Goal: Transaction & Acquisition: Purchase product/service

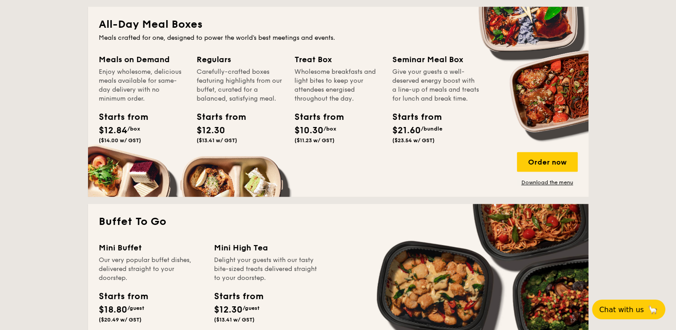
scroll to position [744, 0]
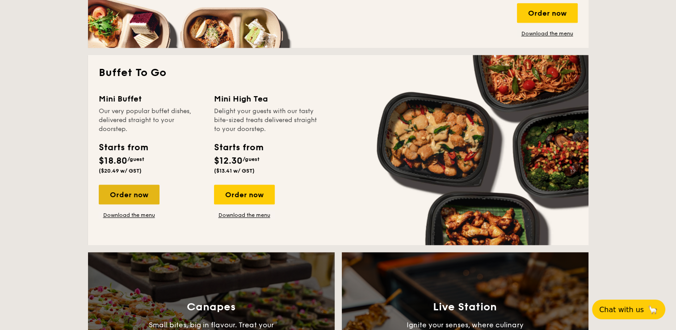
click at [138, 198] on div "Order now" at bounding box center [129, 195] width 61 height 20
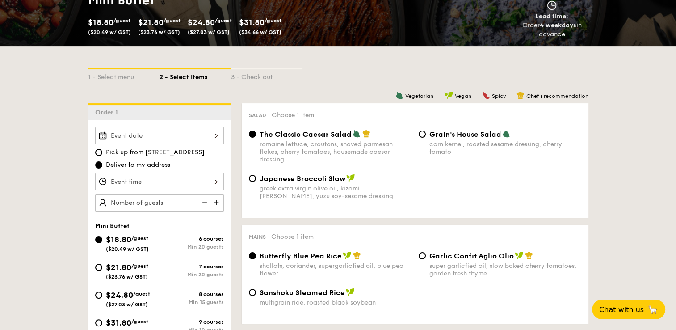
scroll to position [298, 0]
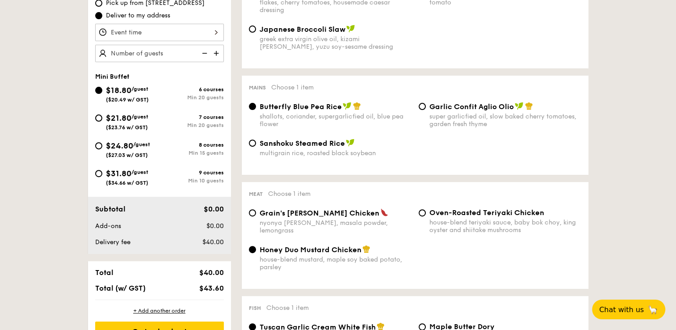
click at [193, 174] on div "9 courses" at bounding box center [191, 172] width 64 height 6
click at [102, 174] on input "$31.80 /guest ($34.66 w/ GST) 9 courses Min 10 guests" at bounding box center [98, 173] width 7 height 7
radio input "true"
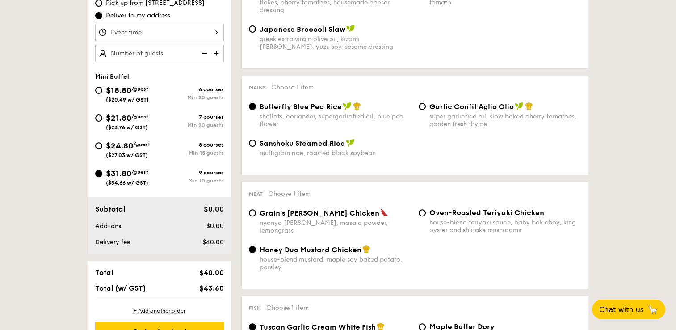
radio input "false"
radio input "true"
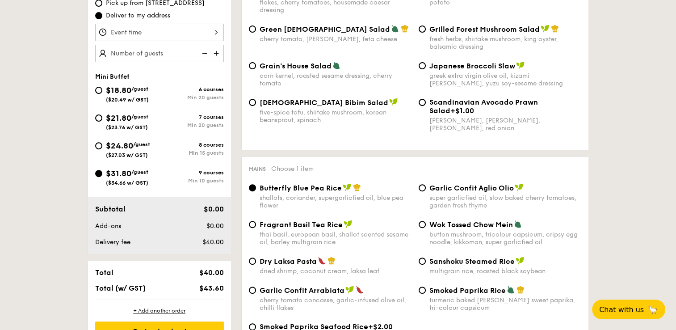
click at [218, 51] on img at bounding box center [216, 53] width 13 height 17
click at [208, 53] on img at bounding box center [203, 53] width 13 height 17
click at [216, 55] on img at bounding box center [216, 53] width 13 height 17
click at [208, 53] on img at bounding box center [203, 53] width 13 height 17
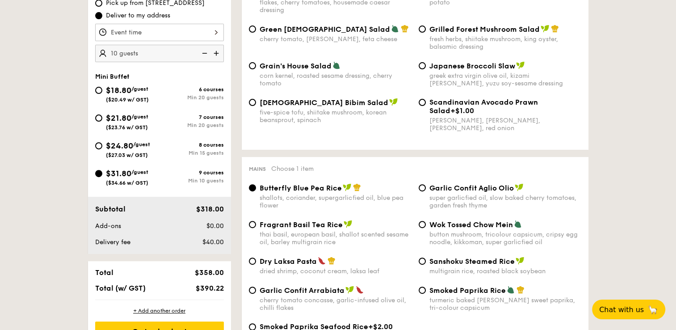
click at [214, 53] on img at bounding box center [216, 53] width 13 height 17
click at [200, 53] on img at bounding box center [203, 53] width 13 height 17
click at [216, 55] on img at bounding box center [216, 53] width 13 height 17
click at [205, 55] on img at bounding box center [203, 53] width 13 height 17
click at [218, 56] on img at bounding box center [216, 53] width 13 height 17
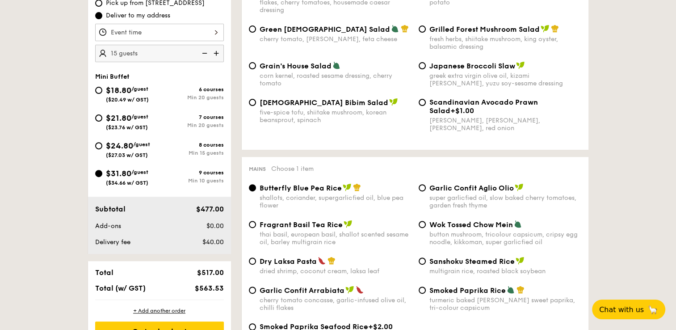
click at [199, 52] on img at bounding box center [203, 53] width 13 height 17
type input "10 guests"
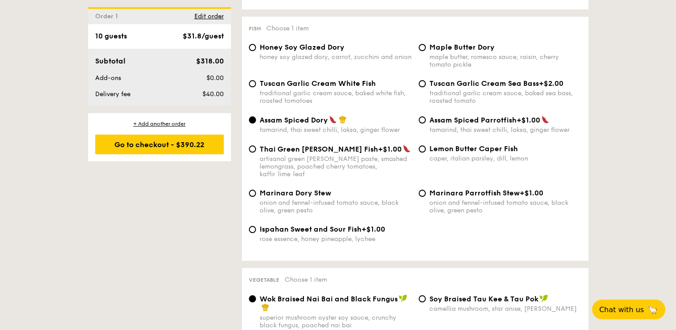
scroll to position [1042, 0]
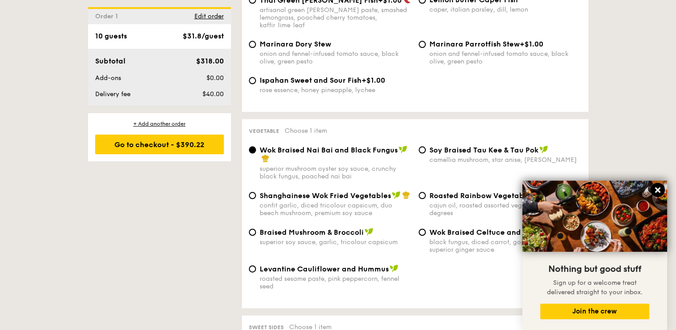
click at [654, 190] on icon at bounding box center [658, 190] width 8 height 8
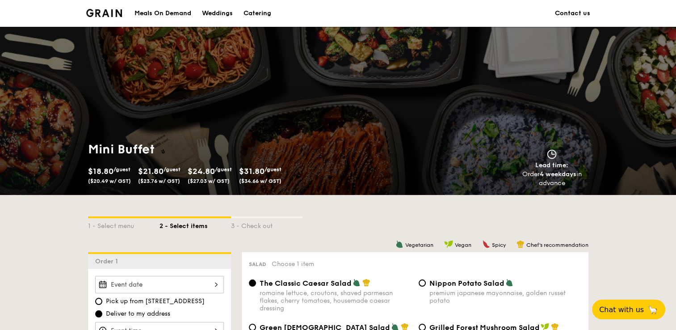
scroll to position [149, 0]
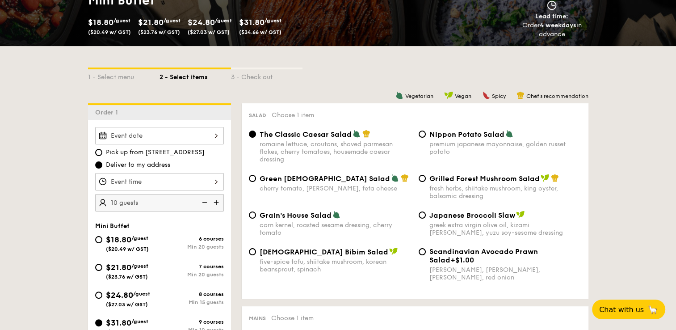
click at [482, 138] on span "Nippon Potato Salad" at bounding box center [466, 134] width 75 height 8
click at [426, 138] on input "Nippon Potato Salad premium japanese mayonnaise, golden russet potato" at bounding box center [422, 133] width 7 height 7
radio input "true"
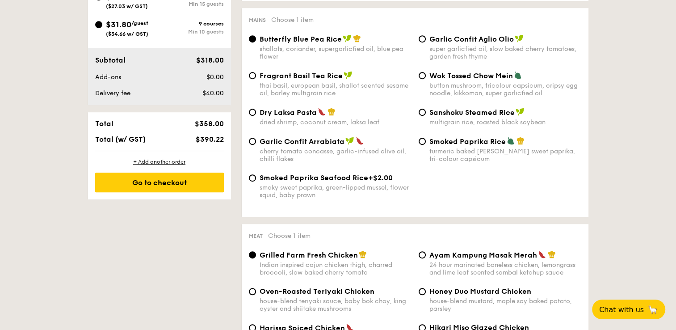
scroll to position [596, 0]
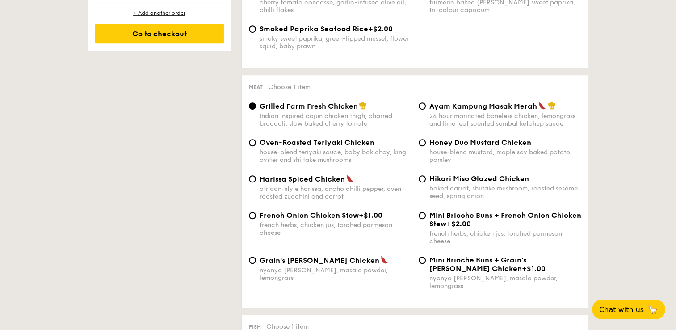
click at [505, 110] on span "Ayam Kampung Masak Merah" at bounding box center [483, 106] width 108 height 8
click at [426, 109] on input "Ayam Kampung Masak Merah 24 hour marinated boneless chicken, lemongrass and lim…" at bounding box center [422, 105] width 7 height 7
radio input "true"
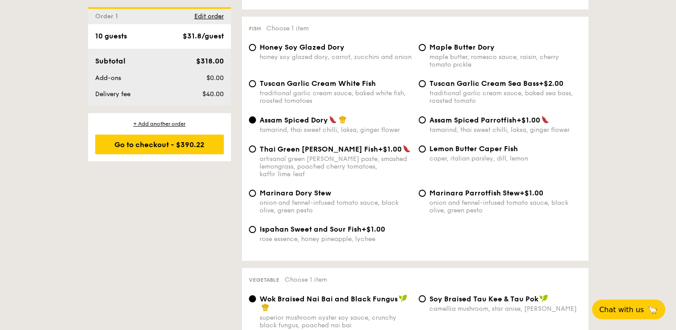
scroll to position [1042, 0]
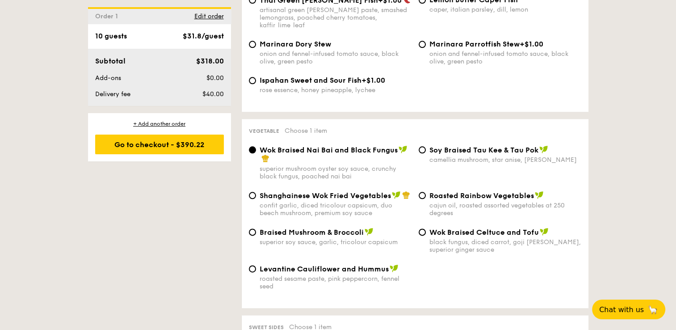
click at [289, 76] on span "Ispahan Sweet and Sour Fish" at bounding box center [311, 80] width 102 height 8
click at [256, 77] on input "Ispahan Sweet and Sour Fish +$1.00 rose essence, honey pineapple, lychee" at bounding box center [252, 80] width 7 height 7
radio input "true"
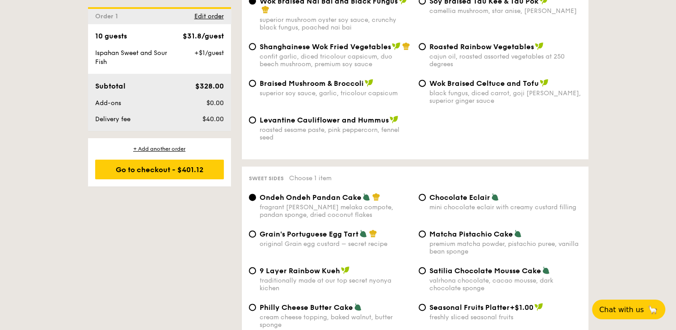
scroll to position [1340, 0]
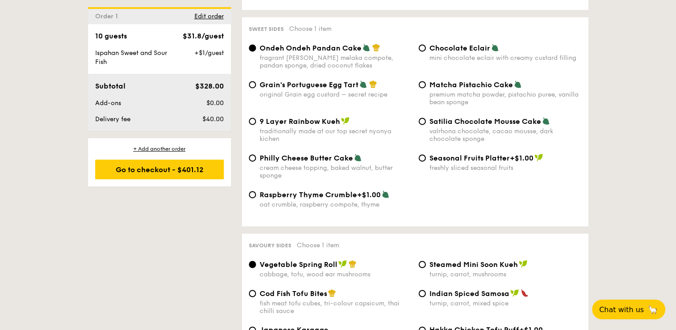
click at [471, 49] on span "Chocolate Eclair" at bounding box center [459, 48] width 61 height 8
click at [426, 49] on input "Chocolate Eclair mini chocolate eclair with creamy custard filling" at bounding box center [422, 47] width 7 height 7
radio input "true"
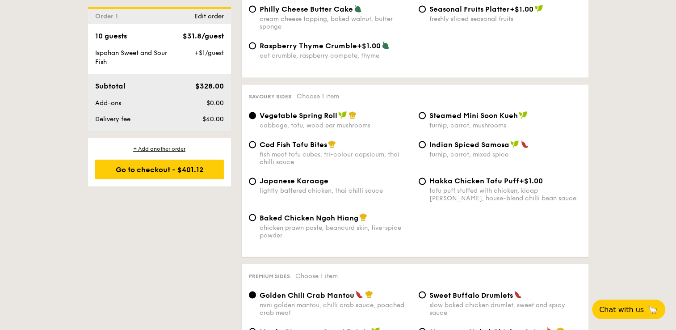
click at [341, 221] on span "Baked Chicken Ngoh Hiang" at bounding box center [309, 217] width 99 height 8
click at [256, 221] on input "Baked Chicken Ngoh Hiang chicken prawn paste, beancurd skin, five-spice powder" at bounding box center [252, 217] width 7 height 7
radio input "true"
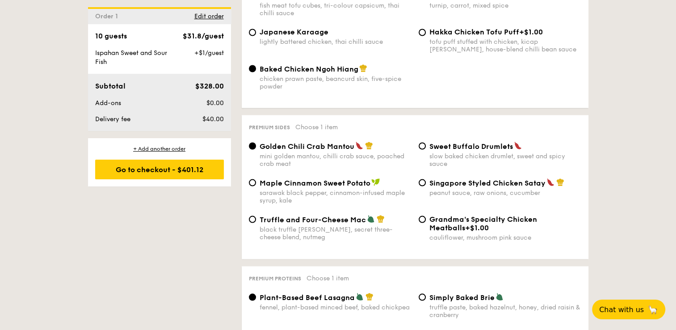
click at [524, 185] on span "Singapore Styled Chicken Satay" at bounding box center [487, 182] width 116 height 8
click at [426, 185] on input "Singapore Styled Chicken Satay peanut sauce, raw onions, cucumber" at bounding box center [422, 182] width 7 height 7
radio input "true"
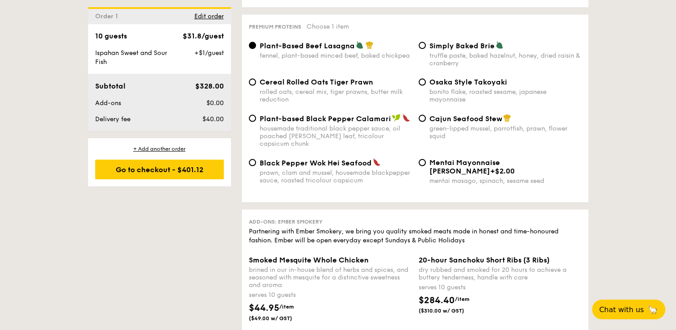
scroll to position [1891, 0]
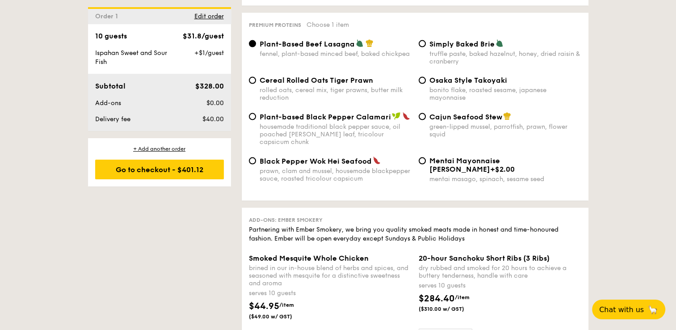
click at [305, 84] on span "Cereal Rolled Oats Tiger Prawn" at bounding box center [316, 80] width 113 height 8
click at [256, 84] on input "Cereal Rolled Oats Tiger Prawn rolled oats, cereal mix, tiger prawns, butter mi…" at bounding box center [252, 80] width 7 height 7
radio input "true"
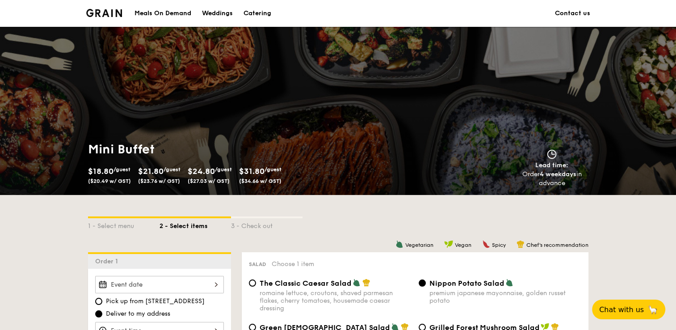
scroll to position [149, 0]
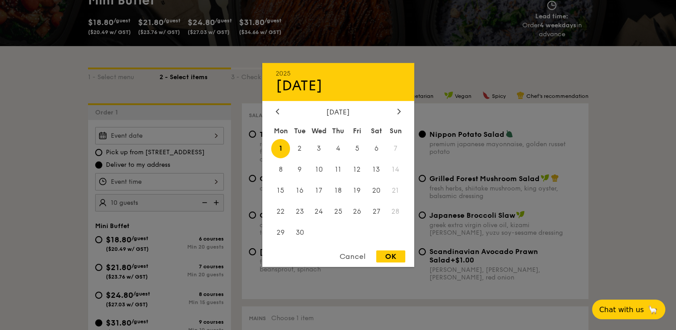
click at [193, 129] on div "2025 Sep [DATE] Tue Wed Thu Fri Sat Sun 1 2 3 4 5 6 7 8 9 10 11 12 13 14 15 16 …" at bounding box center [159, 135] width 129 height 17
click at [279, 148] on span "1" at bounding box center [280, 148] width 19 height 19
click at [277, 147] on span "1" at bounding box center [280, 148] width 19 height 19
click at [385, 259] on div "OK" at bounding box center [390, 256] width 29 height 12
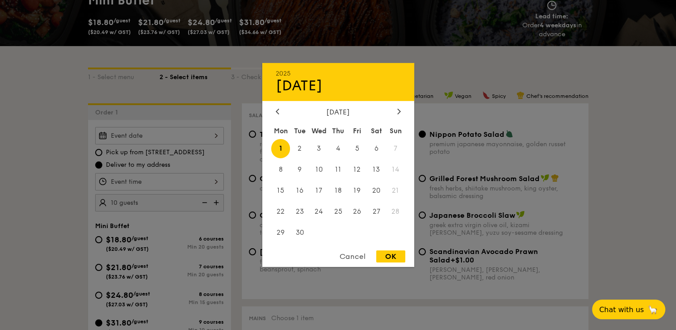
type input "[DATE]"
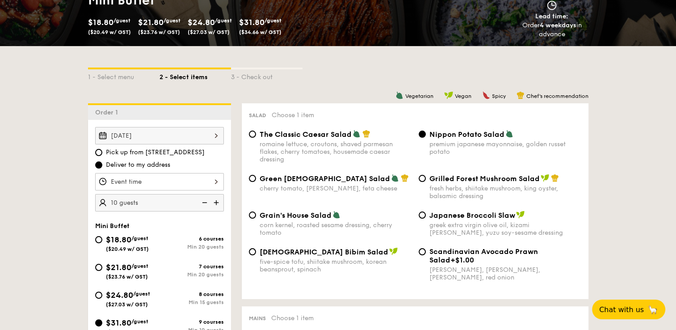
click at [145, 178] on div at bounding box center [159, 181] width 129 height 17
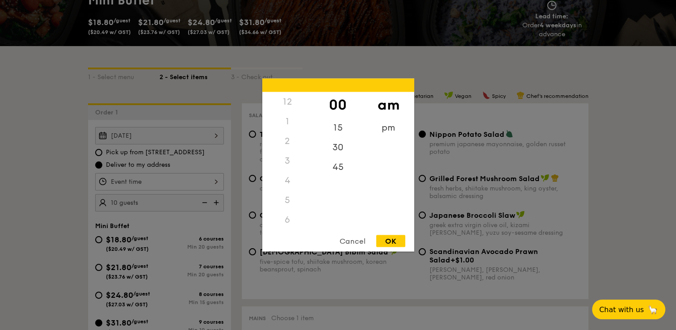
scroll to position [106, 0]
drag, startPoint x: 284, startPoint y: 214, endPoint x: 280, endPoint y: 138, distance: 76.1
click at [280, 138] on div "12 1 2 3 4 5 6 7 8 9 10 11" at bounding box center [287, 160] width 50 height 136
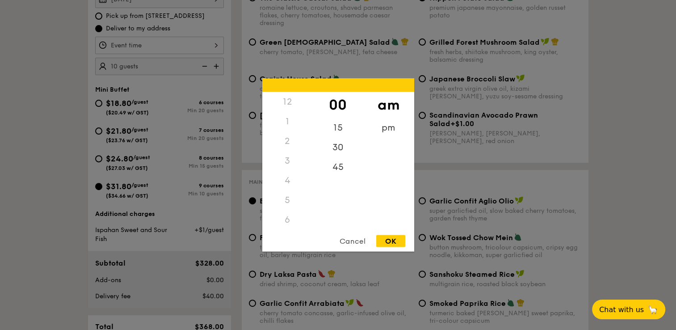
scroll to position [149, 0]
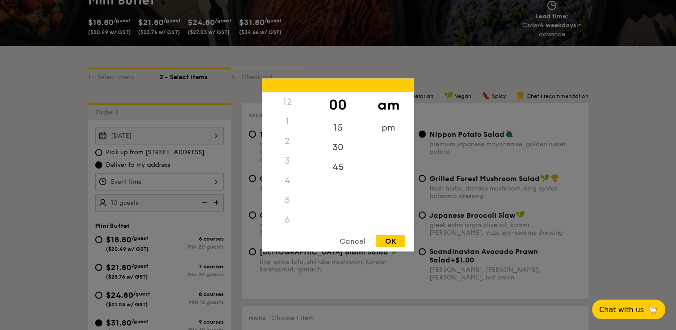
click at [287, 99] on div "12" at bounding box center [287, 102] width 50 height 20
click at [392, 131] on div "pm" at bounding box center [388, 131] width 50 height 26
click at [393, 244] on div "OK" at bounding box center [390, 241] width 29 height 12
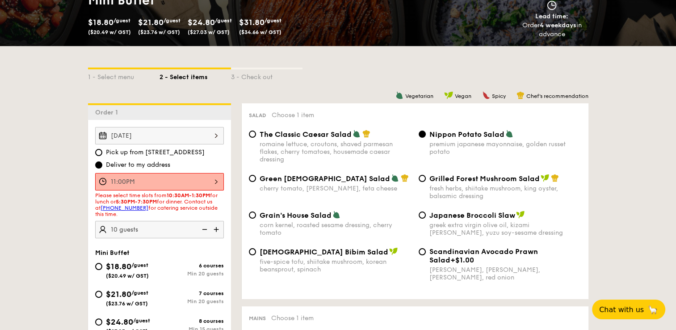
click at [197, 178] on div "11:00PM" at bounding box center [159, 181] width 129 height 17
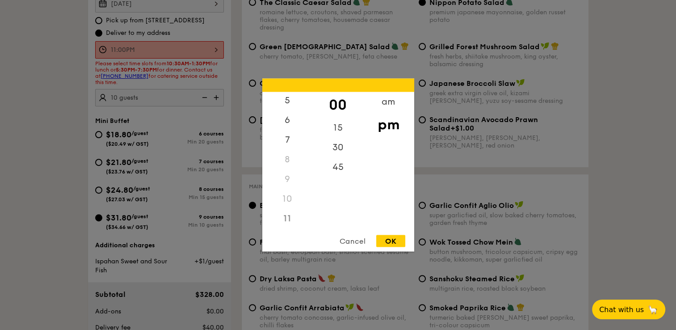
scroll to position [298, 0]
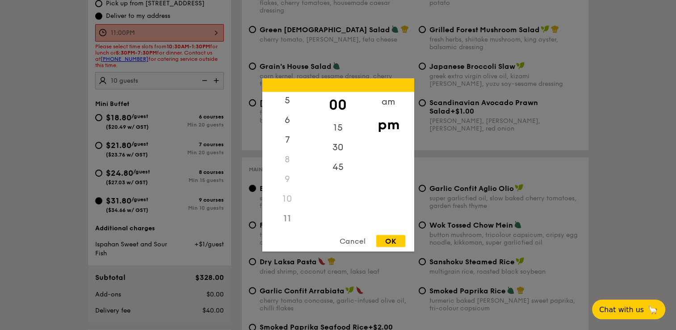
click at [287, 201] on div "10" at bounding box center [287, 199] width 50 height 20
click at [291, 101] on div "12" at bounding box center [287, 105] width 50 height 26
click at [386, 126] on div "pm" at bounding box center [388, 125] width 50 height 26
click at [375, 130] on div "pm" at bounding box center [388, 125] width 50 height 26
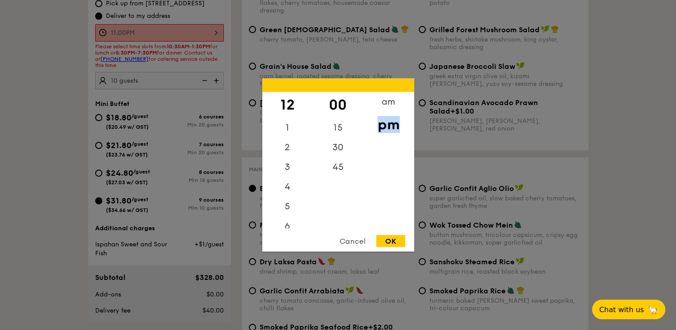
click at [375, 130] on div "pm" at bounding box center [388, 125] width 50 height 26
drag, startPoint x: 375, startPoint y: 130, endPoint x: 382, endPoint y: 166, distance: 37.2
click at [379, 166] on div "am pm" at bounding box center [388, 160] width 50 height 136
click at [389, 128] on div "pm" at bounding box center [388, 125] width 50 height 26
click at [386, 170] on div "am pm" at bounding box center [388, 160] width 50 height 136
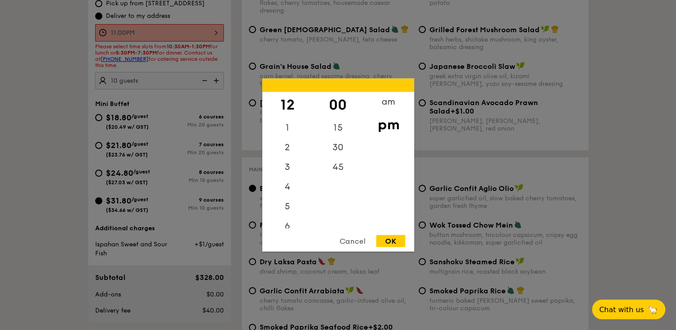
click at [394, 239] on div "OK" at bounding box center [390, 241] width 29 height 12
type input "12:00PM"
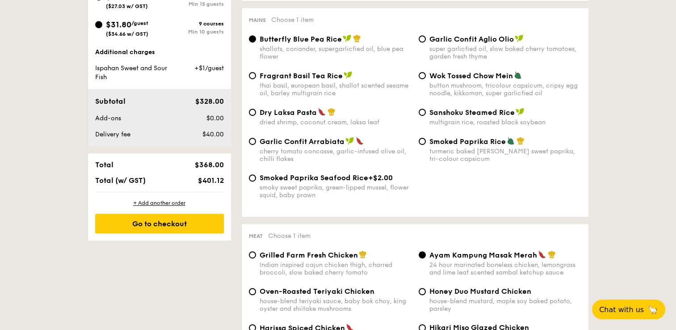
scroll to position [596, 0]
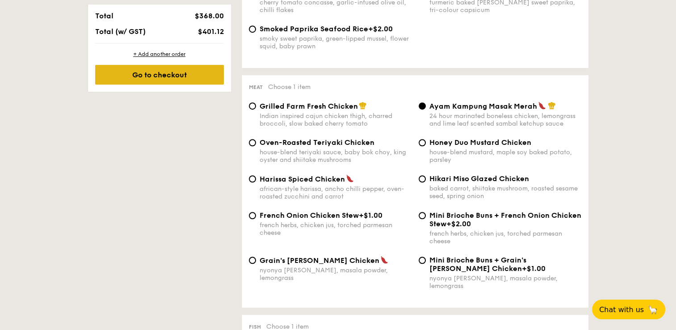
click at [176, 72] on div "Go to checkout" at bounding box center [159, 75] width 129 height 20
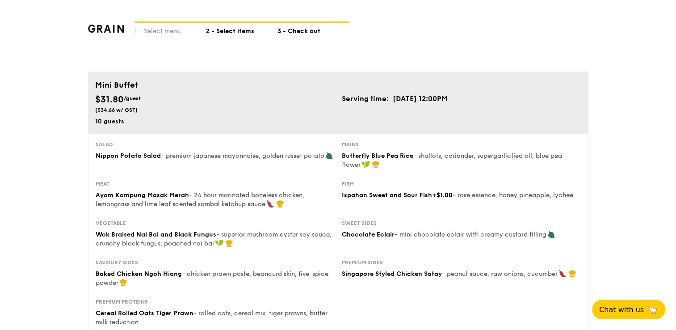
click at [244, 29] on div "2 - Select items" at bounding box center [241, 29] width 71 height 13
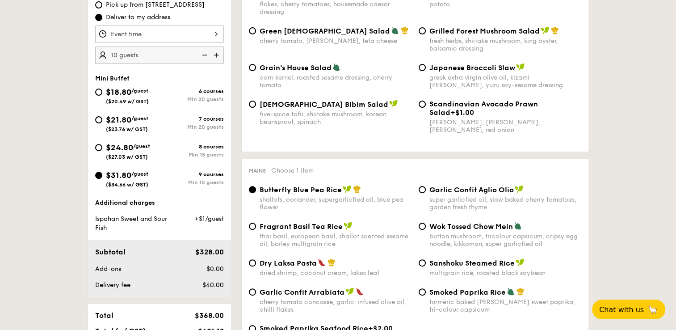
scroll to position [298, 0]
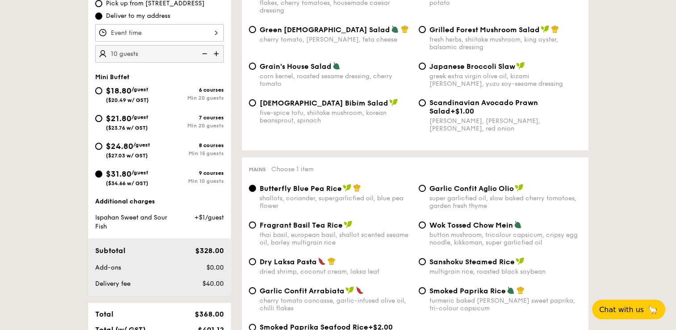
click at [216, 58] on img at bounding box center [216, 53] width 13 height 17
click at [203, 54] on img at bounding box center [203, 53] width 13 height 17
type input "10 guests"
click at [123, 148] on span "$24.80" at bounding box center [119, 146] width 27 height 10
click at [102, 148] on input "$24.80 /guest ($27.03 w/ GST) 8 courses Min 15 guests" at bounding box center [98, 146] width 7 height 7
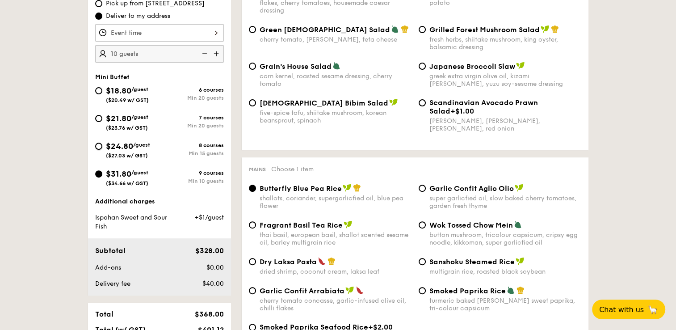
radio input "true"
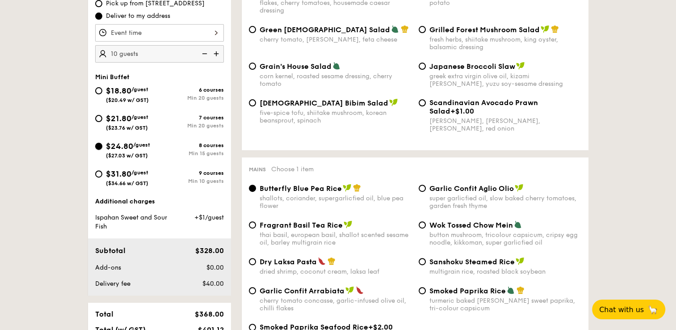
radio input "true"
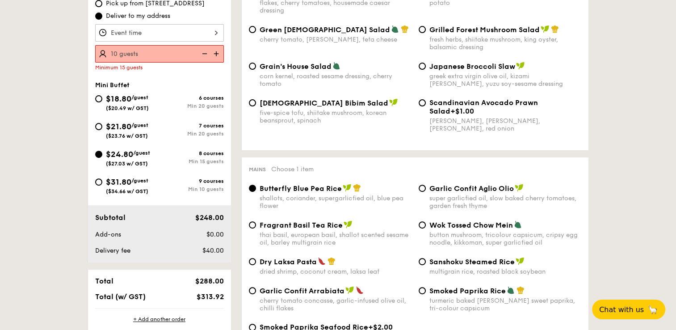
click at [217, 48] on img at bounding box center [216, 53] width 13 height 17
type input "15 guests"
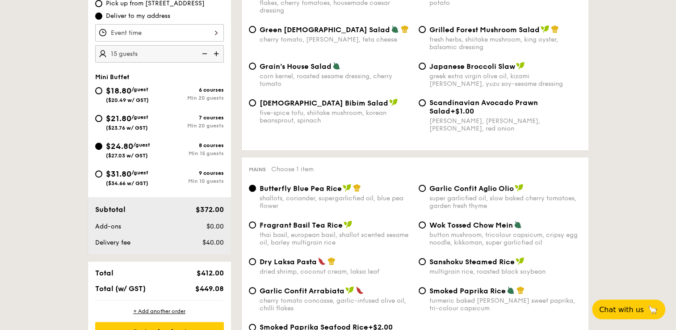
click at [130, 181] on span "($34.66 w/ GST)" at bounding box center [127, 183] width 42 height 6
click at [102, 177] on input "$31.80 /guest ($34.66 w/ GST) 9 courses Min 10 guests" at bounding box center [98, 173] width 7 height 7
radio input "true"
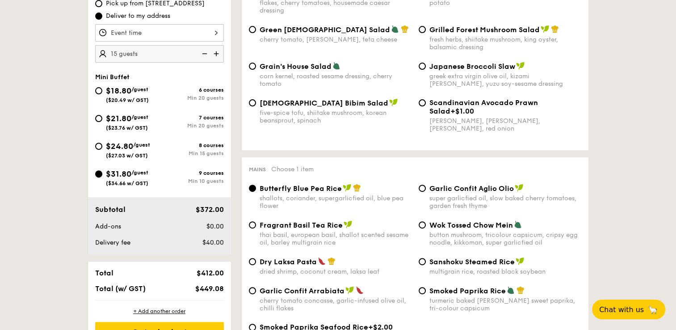
radio input "true"
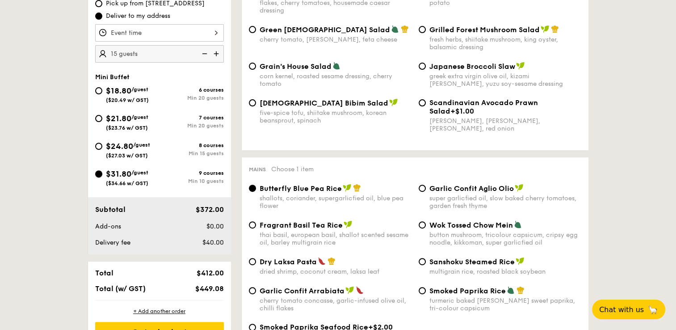
radio input "true"
click at [201, 55] on img at bounding box center [203, 53] width 13 height 17
type input "10 guests"
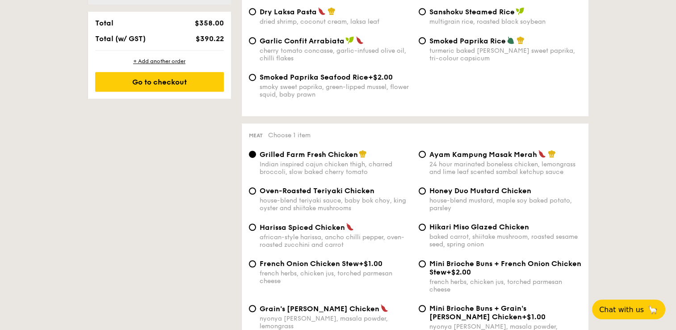
scroll to position [596, 0]
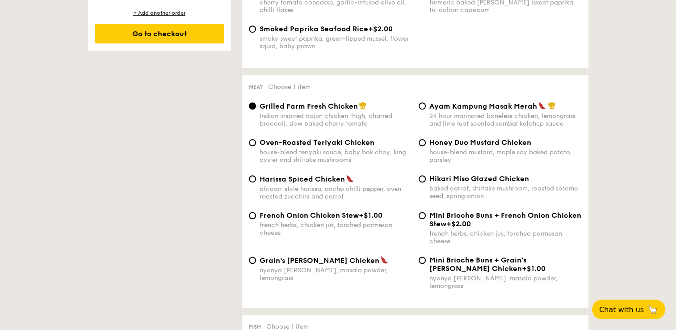
click at [495, 110] on span "Ayam Kampung Masak Merah" at bounding box center [483, 106] width 108 height 8
click at [426, 109] on input "Ayam Kampung Masak Merah 24 hour marinated boneless chicken, lemongrass and lim…" at bounding box center [422, 105] width 7 height 7
radio input "true"
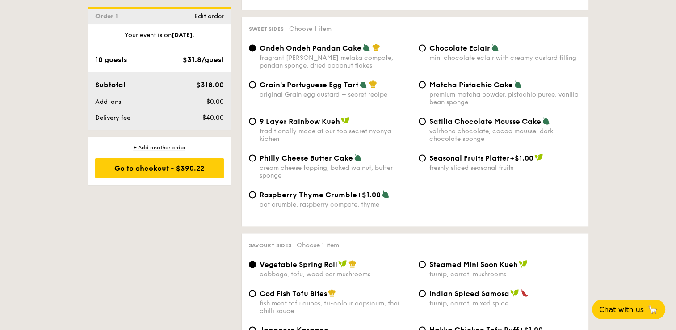
scroll to position [1489, 0]
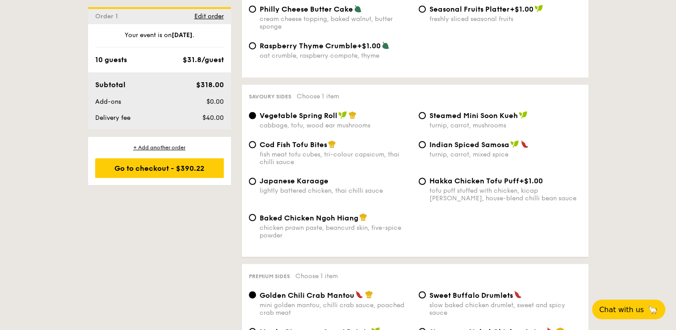
click at [329, 220] on span "Baked Chicken Ngoh Hiang" at bounding box center [309, 217] width 99 height 8
click at [256, 220] on input "Baked Chicken Ngoh Hiang chicken prawn paste, beancurd skin, five-spice powder" at bounding box center [252, 217] width 7 height 7
radio input "true"
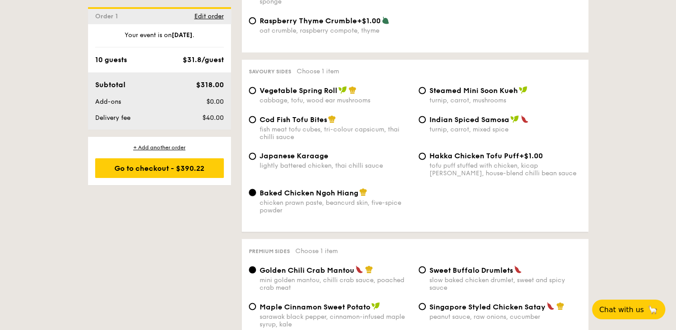
scroll to position [1638, 0]
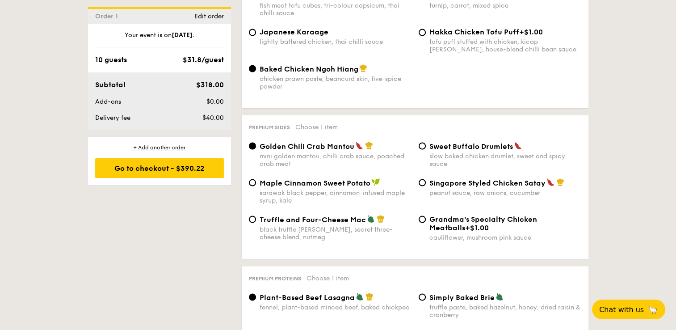
click at [495, 187] on span "Singapore Styled Chicken Satay" at bounding box center [487, 182] width 116 height 8
click at [426, 186] on input "Singapore Styled Chicken Satay peanut sauce, raw onions, cucumber" at bounding box center [422, 182] width 7 height 7
radio input "true"
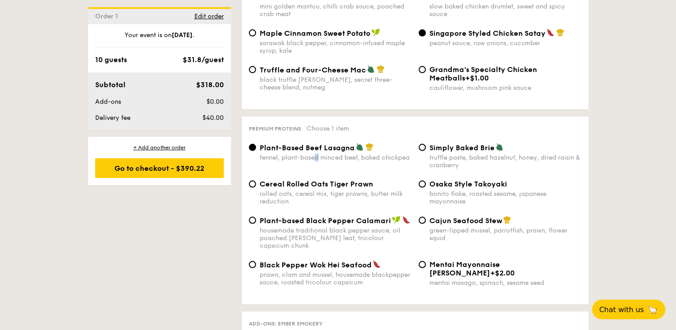
click at [316, 161] on div "fennel, plant-based minced beef, baked chickpea" at bounding box center [336, 158] width 152 height 8
drag, startPoint x: 316, startPoint y: 164, endPoint x: 287, endPoint y: 171, distance: 30.0
click at [287, 161] on div "fennel, plant-based minced beef, baked chickpea" at bounding box center [336, 158] width 152 height 8
click at [256, 151] on input "Plant-Based Beef Lasagna fennel, plant-based minced beef, baked chickpea" at bounding box center [252, 147] width 7 height 7
click at [334, 187] on span "Cereal Rolled Oats Tiger Prawn" at bounding box center [316, 184] width 113 height 8
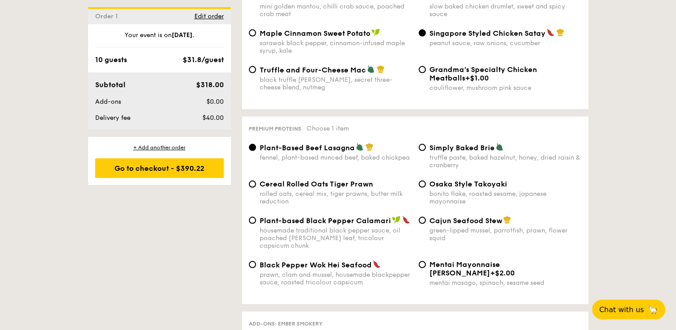
click at [256, 187] on input "Cereal Rolled Oats Tiger Prawn rolled oats, cereal mix, tiger prawns, butter mi…" at bounding box center [252, 183] width 7 height 7
radio input "true"
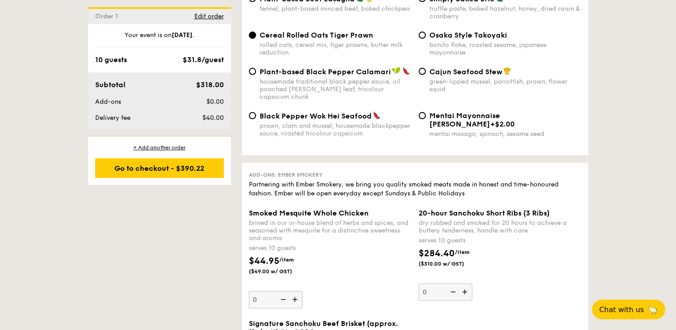
scroll to position [2085, 0]
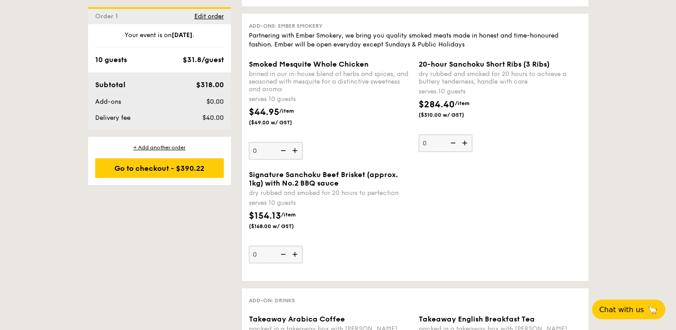
click at [466, 139] on img at bounding box center [465, 142] width 13 height 17
click at [466, 139] on input "0" at bounding box center [446, 142] width 54 height 17
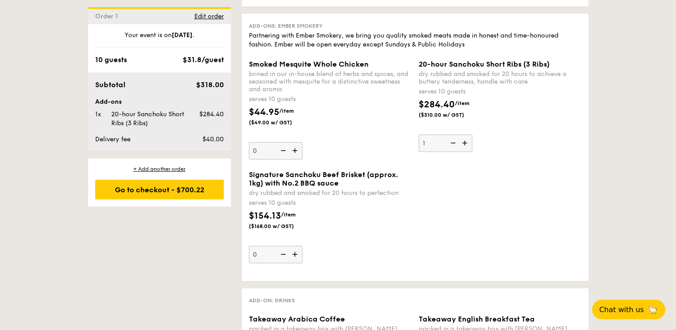
click at [493, 190] on div "Signature Sanchoku Beef Brisket (approx. 1kg) with No.2 BBQ sauce dry rubbed an…" at bounding box center [415, 222] width 340 height 104
click at [449, 141] on img at bounding box center [451, 142] width 13 height 17
click at [449, 141] on input "1" at bounding box center [446, 142] width 54 height 17
type input "0"
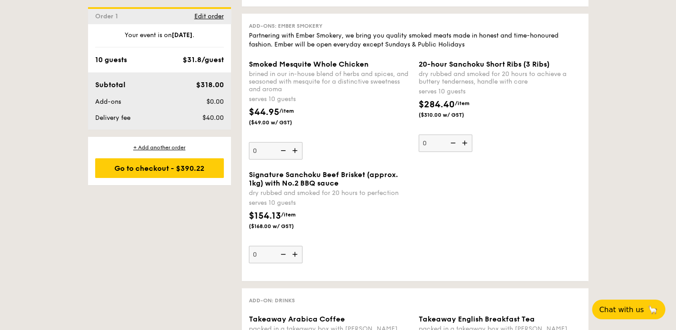
click at [505, 186] on div "Signature Sanchoku Beef Brisket (approx. 1kg) with No.2 BBQ sauce dry rubbed an…" at bounding box center [415, 222] width 340 height 104
click at [295, 251] on img at bounding box center [295, 254] width 13 height 17
click at [295, 251] on input "0" at bounding box center [276, 254] width 54 height 17
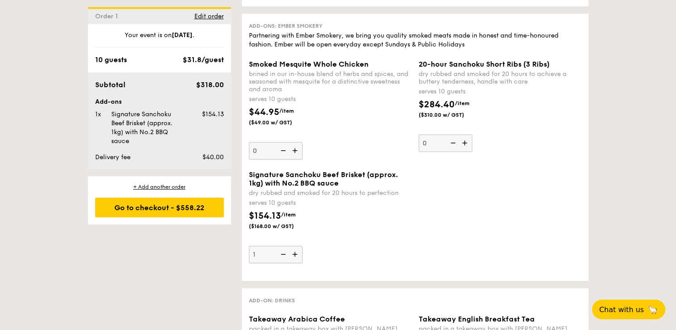
click at [286, 250] on img at bounding box center [282, 254] width 13 height 17
click at [286, 250] on input "1" at bounding box center [276, 254] width 54 height 17
type input "0"
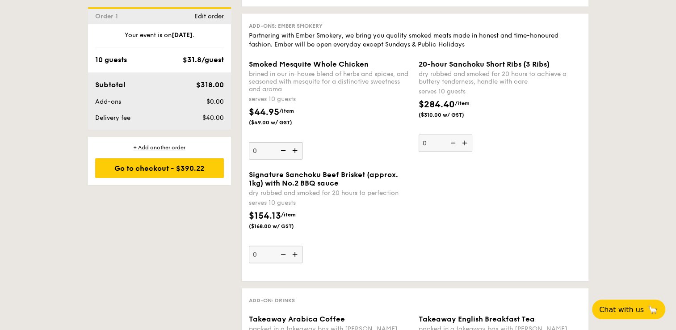
click at [377, 235] on div "$154.13 /item ($168.00 w/ GST)" at bounding box center [330, 224] width 170 height 31
click at [302, 246] on input "0" at bounding box center [276, 254] width 54 height 17
click at [558, 186] on div "Signature Sanchoku Beef Brisket (approx. 1kg) with No.2 BBQ sauce dry rubbed an…" at bounding box center [415, 222] width 340 height 104
drag, startPoint x: 296, startPoint y: 33, endPoint x: 343, endPoint y: 32, distance: 46.9
click at [343, 32] on div "Partnering with Ember Smokery, we bring you quality smoked meats made in honest…" at bounding box center [415, 40] width 332 height 18
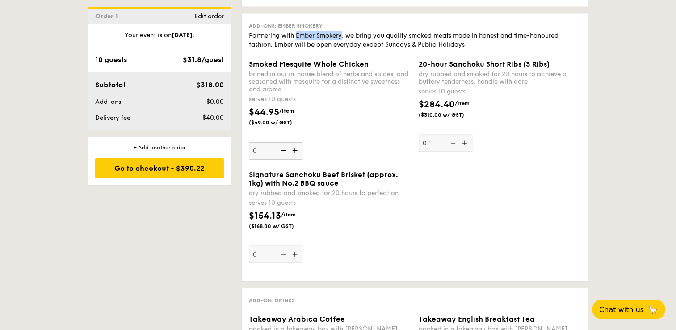
drag, startPoint x: 343, startPoint y: 32, endPoint x: 338, endPoint y: 34, distance: 4.8
drag, startPoint x: 448, startPoint y: 61, endPoint x: 524, endPoint y: 63, distance: 76.0
click at [524, 63] on span "20-hour Sanchoku Short Ribs (3 Ribs)" at bounding box center [484, 64] width 131 height 8
drag, startPoint x: 524, startPoint y: 63, endPoint x: 516, endPoint y: 61, distance: 7.9
click at [491, 144] on div "20-hour Sanchoku Short Ribs (3 Ribs) dry rubbed and smoked for 20 hours to achi…" at bounding box center [500, 106] width 163 height 92
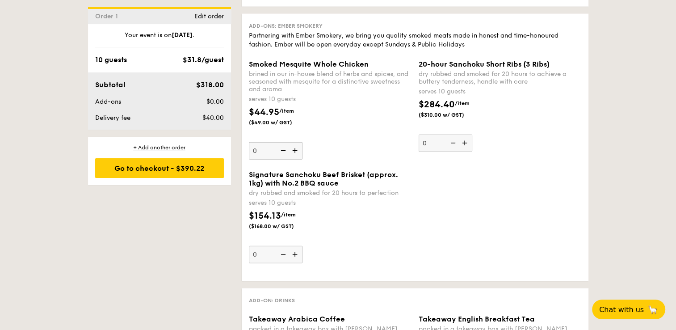
click at [472, 144] on input "0" at bounding box center [446, 142] width 54 height 17
click at [463, 142] on img at bounding box center [465, 142] width 13 height 17
click at [463, 142] on input "0" at bounding box center [446, 142] width 54 height 17
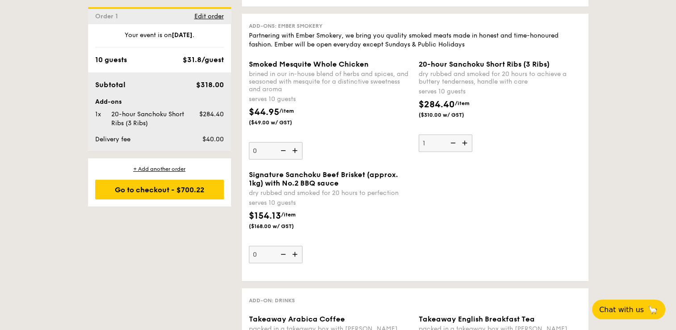
click at [451, 140] on img at bounding box center [451, 142] width 13 height 17
click at [451, 140] on input "1" at bounding box center [446, 142] width 54 height 17
type input "0"
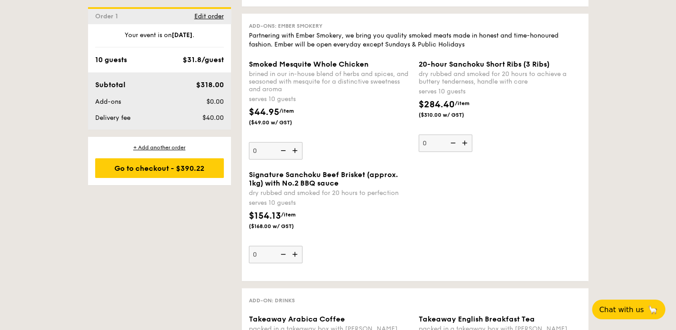
click at [295, 253] on img at bounding box center [295, 254] width 13 height 17
click at [295, 253] on input "0" at bounding box center [276, 254] width 54 height 17
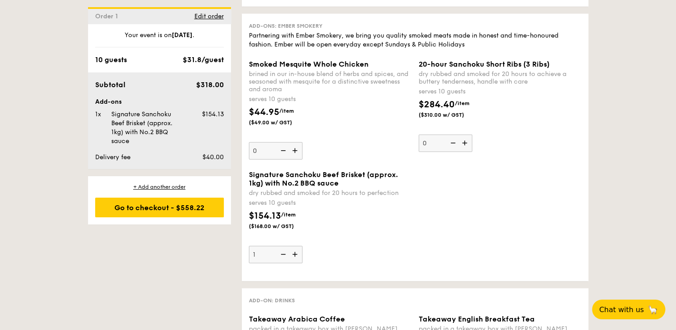
click at [281, 252] on img at bounding box center [282, 254] width 13 height 17
click at [281, 252] on input "1" at bounding box center [276, 254] width 54 height 17
type input "0"
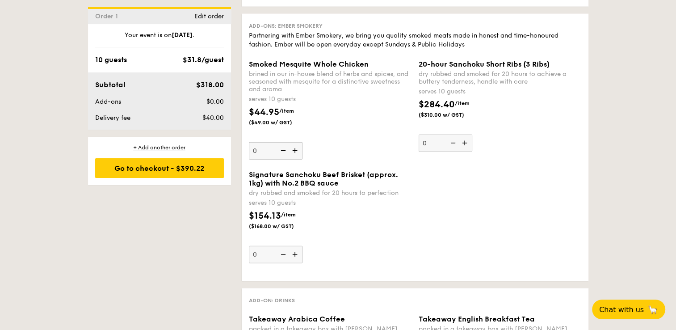
click at [508, 134] on div "20-hour Sanchoku Short Ribs (3 Ribs) dry rubbed and smoked for 20 hours to achi…" at bounding box center [500, 106] width 163 height 92
click at [472, 134] on input "0" at bounding box center [446, 142] width 54 height 17
click at [465, 142] on img at bounding box center [465, 142] width 13 height 17
click at [465, 142] on input "0" at bounding box center [446, 142] width 54 height 17
type input "1"
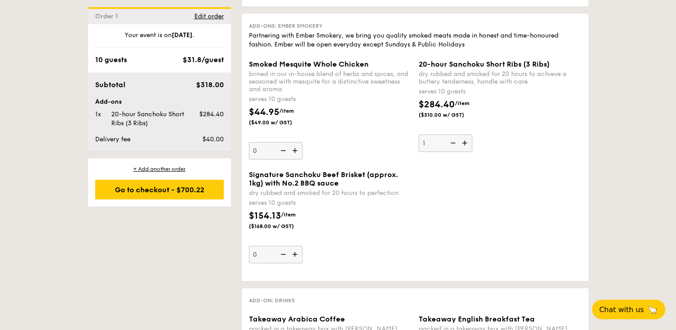
click at [527, 248] on div "Signature Sanchoku Beef Brisket (approx. 1kg) with No.2 BBQ sauce dry rubbed an…" at bounding box center [415, 222] width 340 height 104
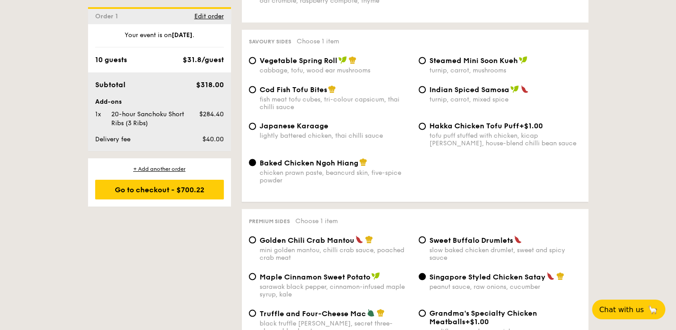
scroll to position [1489, 0]
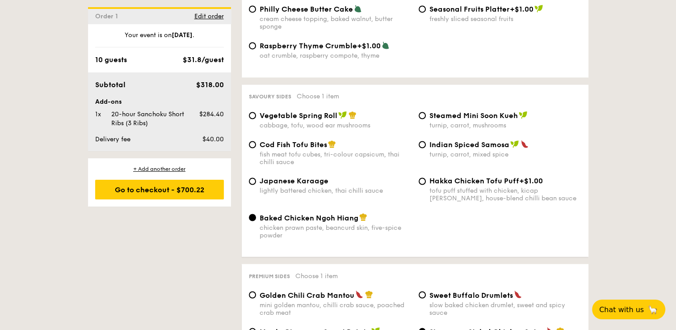
click at [40, 116] on div "1 - Select menu 2 - Select items 3 - Check out Order 1 [DATE] Pick up from [STR…" at bounding box center [338, 175] width 676 height 2939
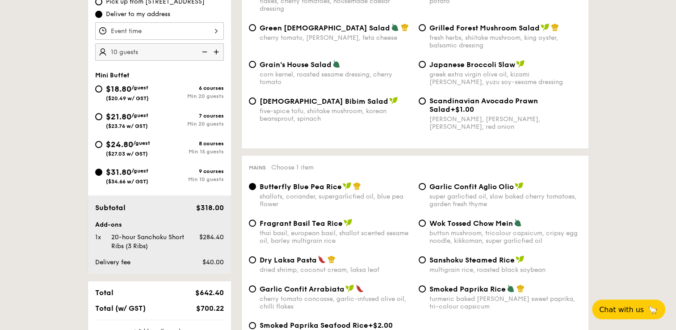
scroll to position [298, 0]
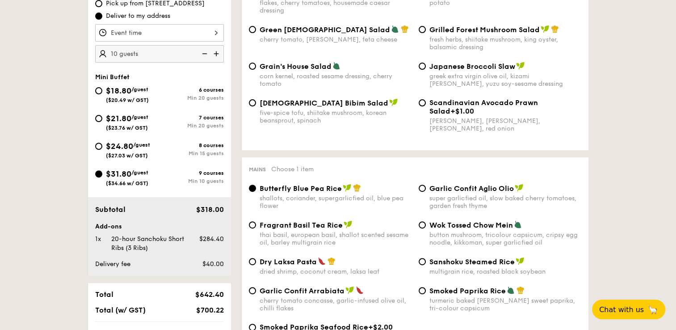
click at [102, 147] on div "$24.80 /guest ($27.03 w/ GST)" at bounding box center [127, 149] width 64 height 19
click at [102, 147] on input "$24.80 /guest ($27.03 w/ GST) 8 courses Min 15 guests" at bounding box center [98, 146] width 7 height 7
radio input "true"
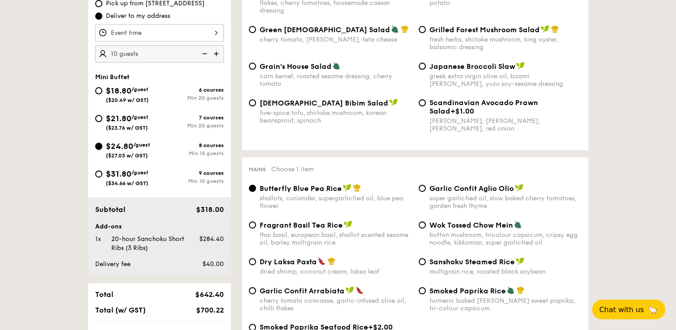
radio input "true"
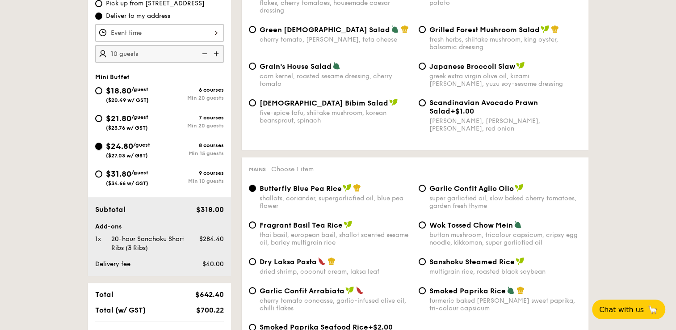
radio input "true"
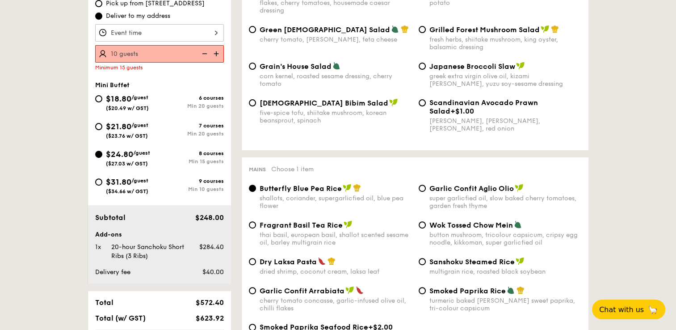
click at [211, 50] on img at bounding box center [216, 53] width 13 height 17
type input "15 guests"
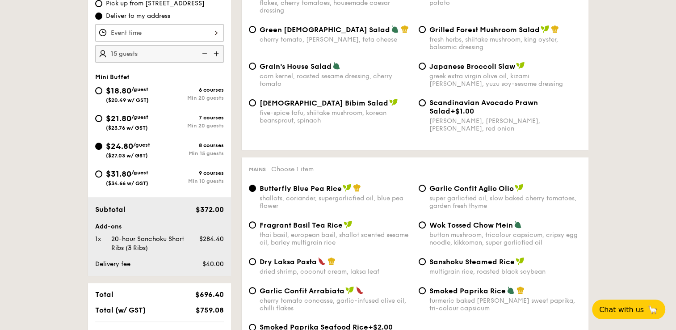
click at [206, 55] on img at bounding box center [203, 53] width 13 height 17
click at [98, 175] on input "$31.80 /guest ($34.66 w/ GST) 9 courses Min 10 guests" at bounding box center [98, 173] width 7 height 7
radio input "true"
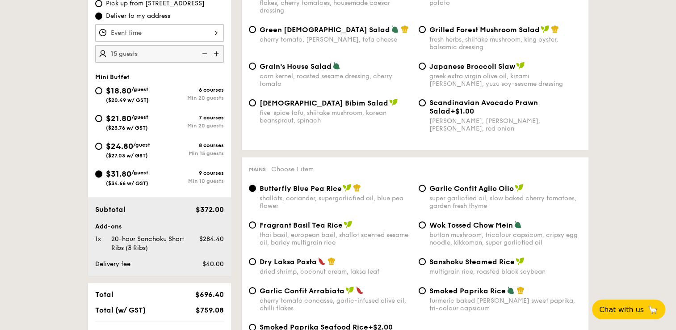
radio input "true"
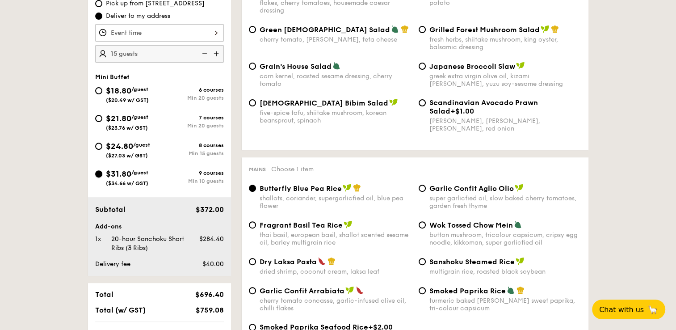
radio input "true"
click at [204, 54] on img at bounding box center [203, 53] width 13 height 17
type input "10 guests"
click at [100, 147] on input "$24.80 /guest ($27.03 w/ GST) 8 courses Min 15 guests" at bounding box center [98, 146] width 7 height 7
radio input "true"
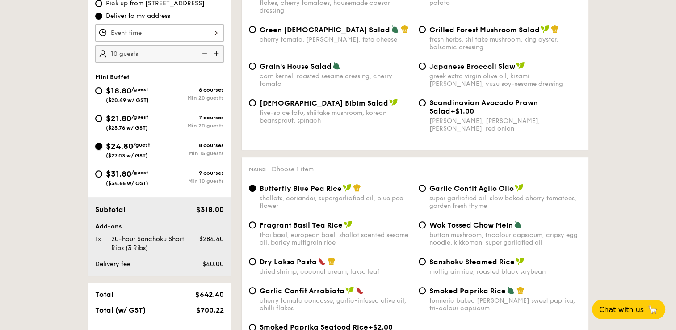
radio input "true"
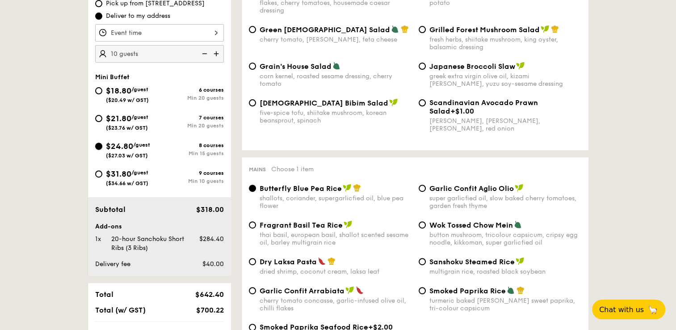
radio input "true"
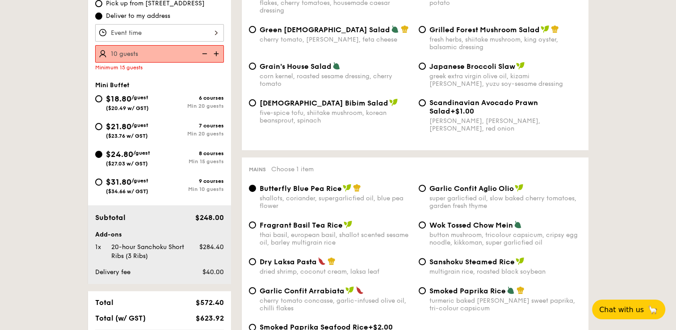
click at [213, 53] on img at bounding box center [216, 53] width 13 height 17
type input "15 guests"
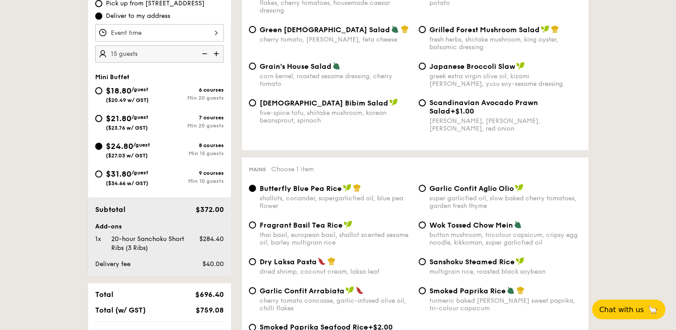
click at [107, 172] on span "$31.80" at bounding box center [118, 174] width 25 height 10
click at [102, 172] on input "$31.80 /guest ($34.66 w/ GST) 9 courses Min 10 guests" at bounding box center [98, 173] width 7 height 7
radio input "true"
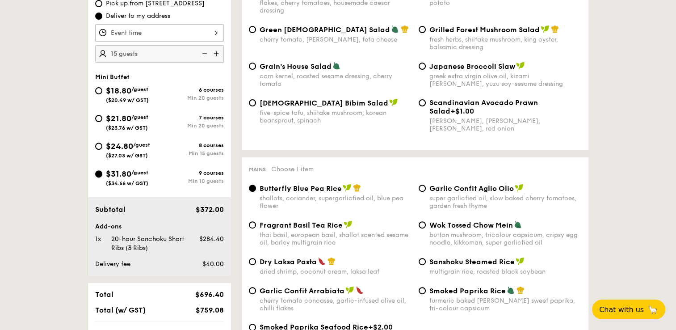
radio input "true"
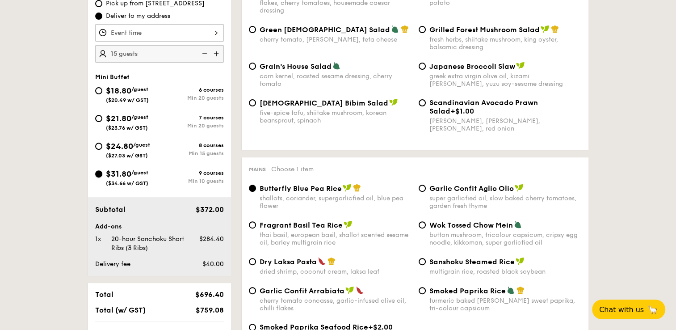
radio input "true"
click at [202, 54] on img at bounding box center [203, 53] width 13 height 17
type input "10 guests"
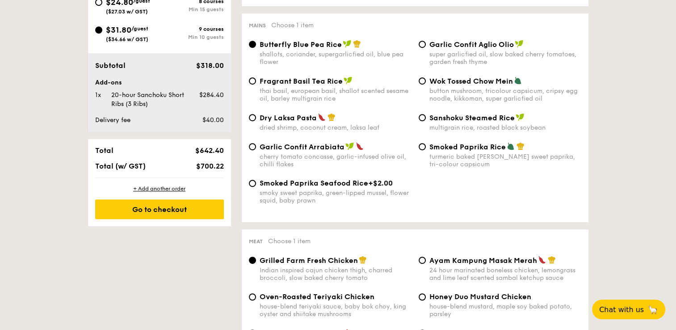
scroll to position [447, 0]
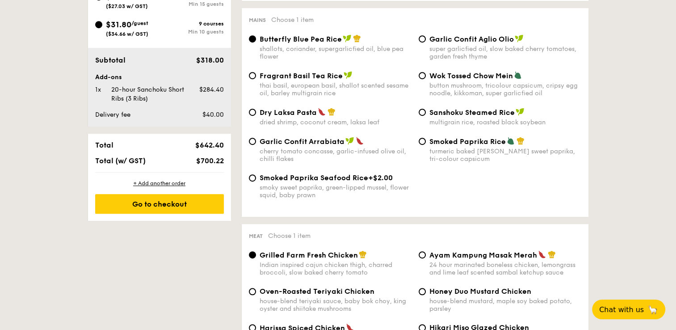
click at [445, 259] on span "Ayam Kampung Masak Merah" at bounding box center [483, 255] width 108 height 8
click at [426, 258] on input "Ayam Kampung Masak Merah 24 hour marinated boneless chicken, lemongrass and lim…" at bounding box center [422, 254] width 7 height 7
radio input "true"
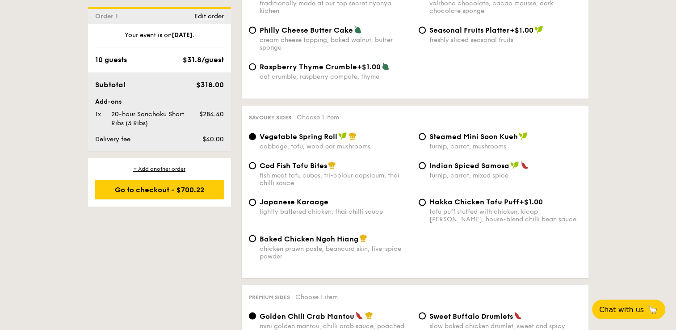
scroll to position [1444, 0]
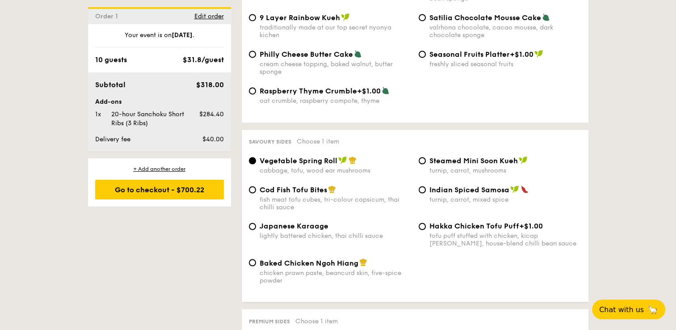
drag, startPoint x: 166, startPoint y: 120, endPoint x: 113, endPoint y: 112, distance: 53.3
click at [109, 112] on div "20-hour Sanchoku Short Ribs (3 Ribs)" at bounding box center [148, 119] width 81 height 18
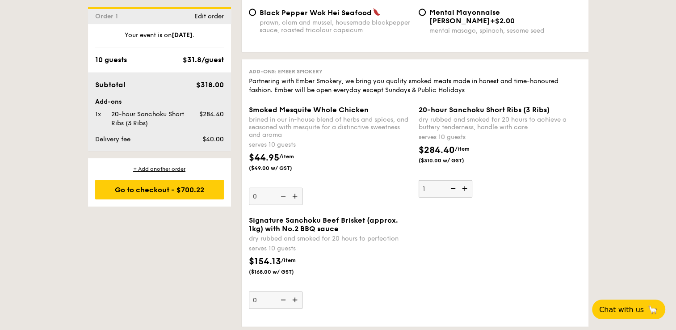
scroll to position [1891, 0]
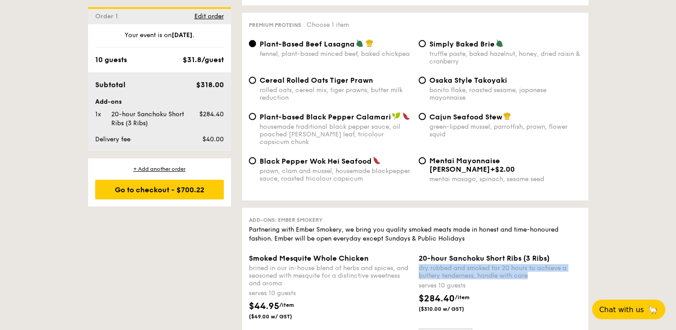
drag, startPoint x: 547, startPoint y: 271, endPoint x: 418, endPoint y: 263, distance: 128.9
click at [419, 264] on div "dry rubbed and smoked for 20 hours to achieve a buttery tenderness, handle with…" at bounding box center [500, 271] width 163 height 15
click at [534, 293] on div "$284.40 /item ($310.00 w/ GST)" at bounding box center [500, 307] width 170 height 31
